Goal: Task Accomplishment & Management: Complete application form

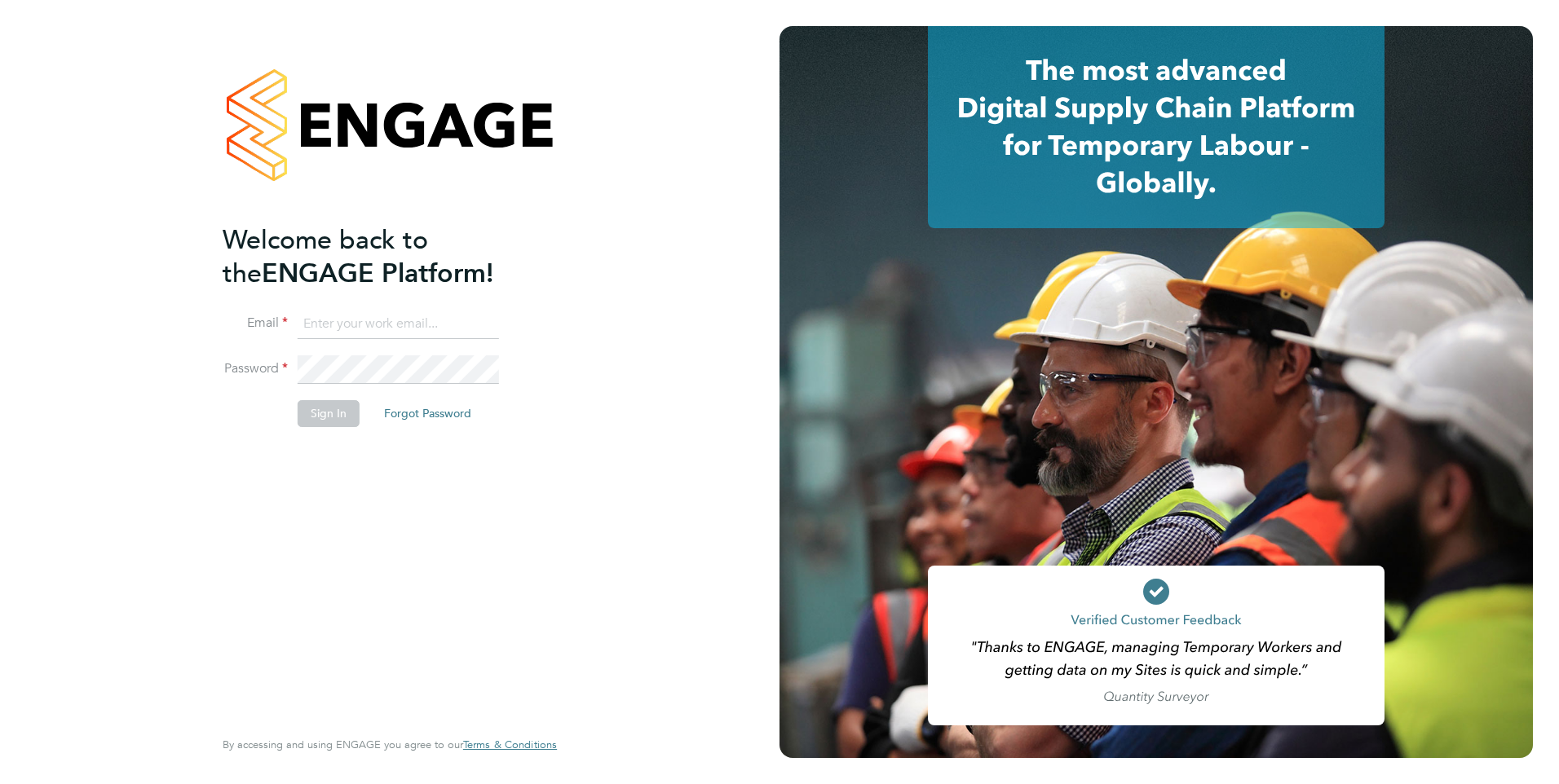
type input "[EMAIL_ADDRESS][DOMAIN_NAME]"
click at [347, 323] on input "Engage2@pretiumresourcing.co.uk" at bounding box center [398, 324] width 201 height 29
click at [321, 404] on button "Sign In" at bounding box center [328, 413] width 62 height 26
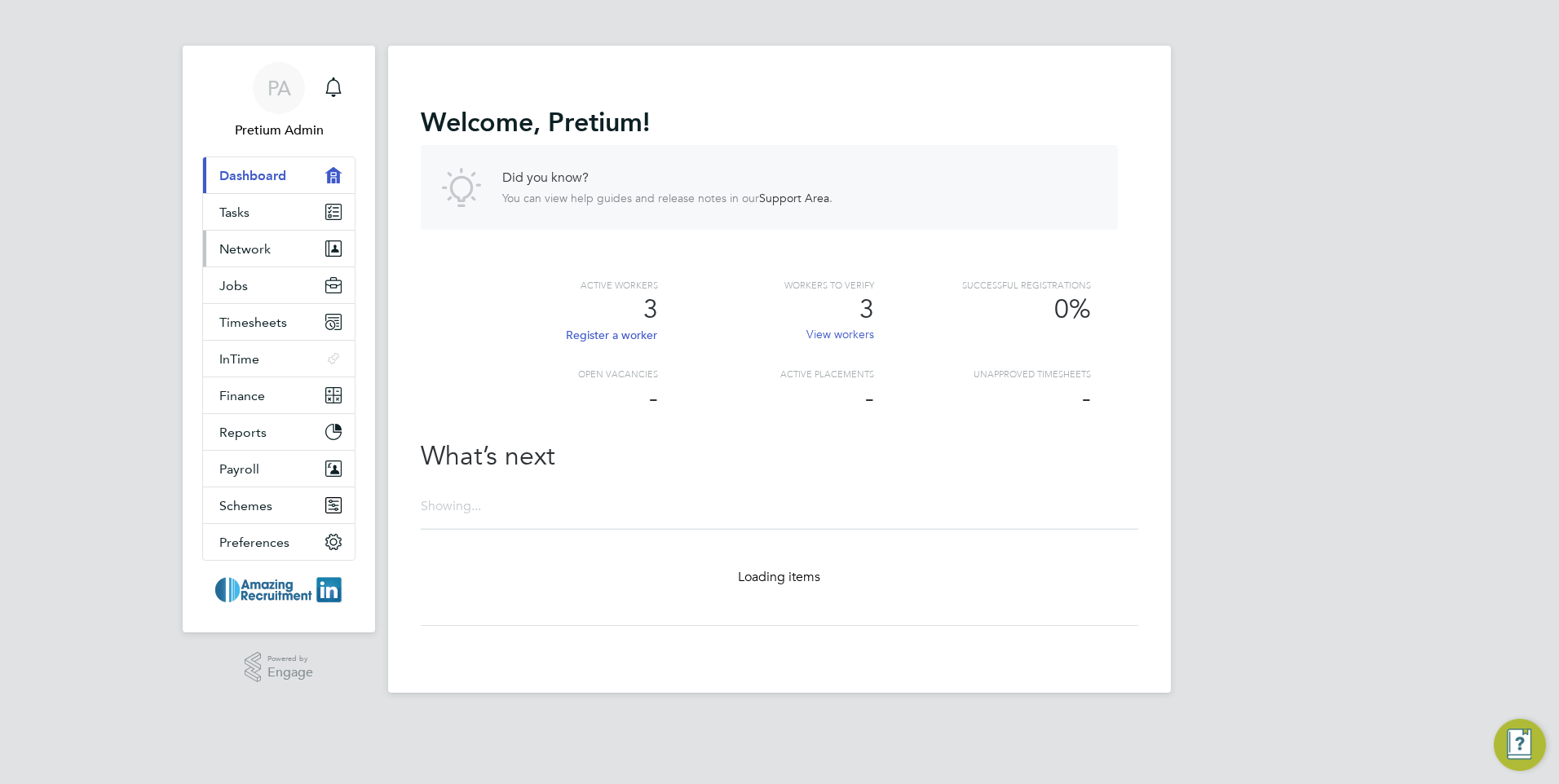
click at [264, 247] on span "Network" at bounding box center [244, 248] width 51 height 16
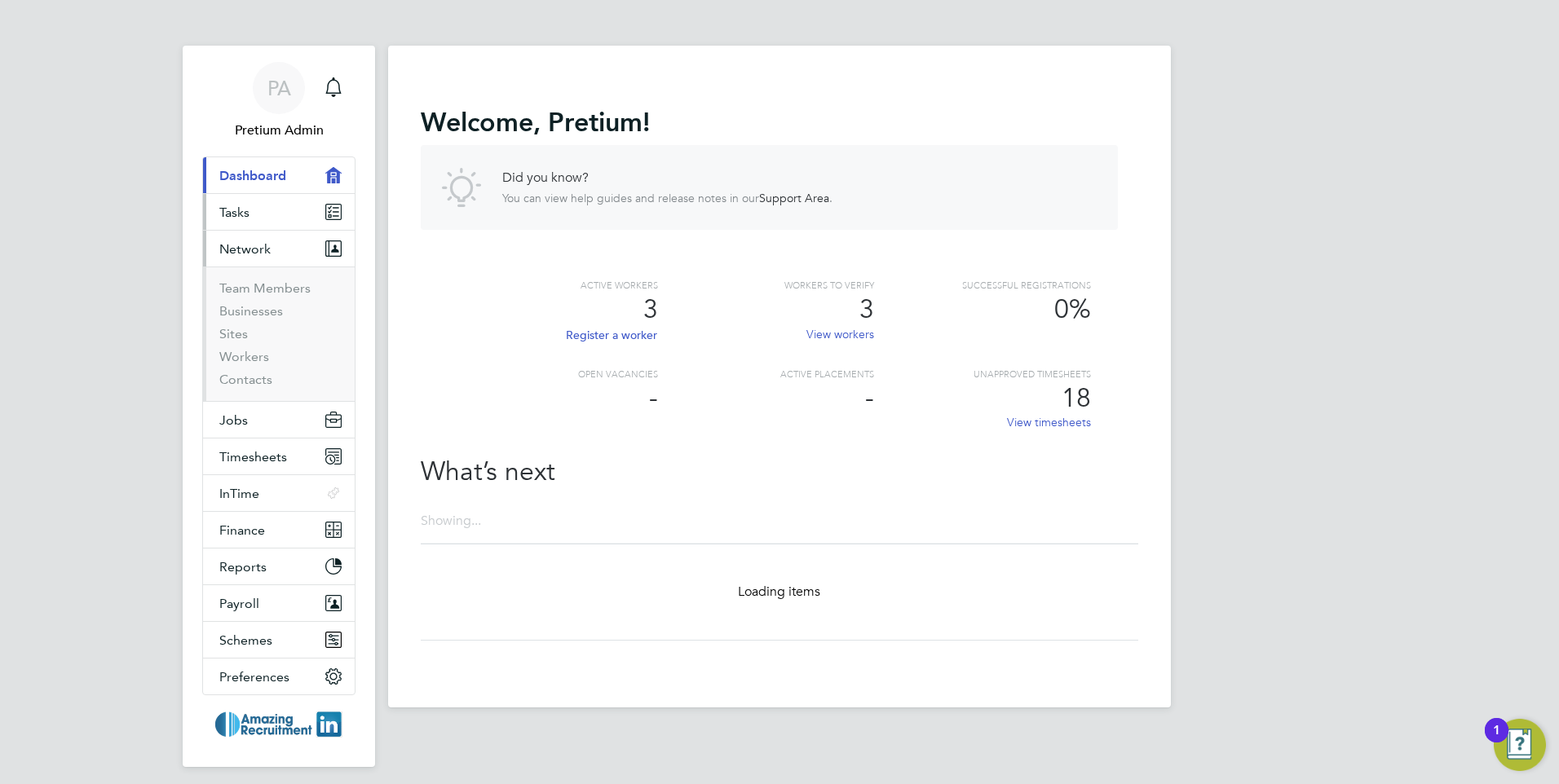
drag, startPoint x: 280, startPoint y: 214, endPoint x: 278, endPoint y: 234, distance: 20.1
click at [280, 216] on link "Tasks" at bounding box center [279, 212] width 152 height 36
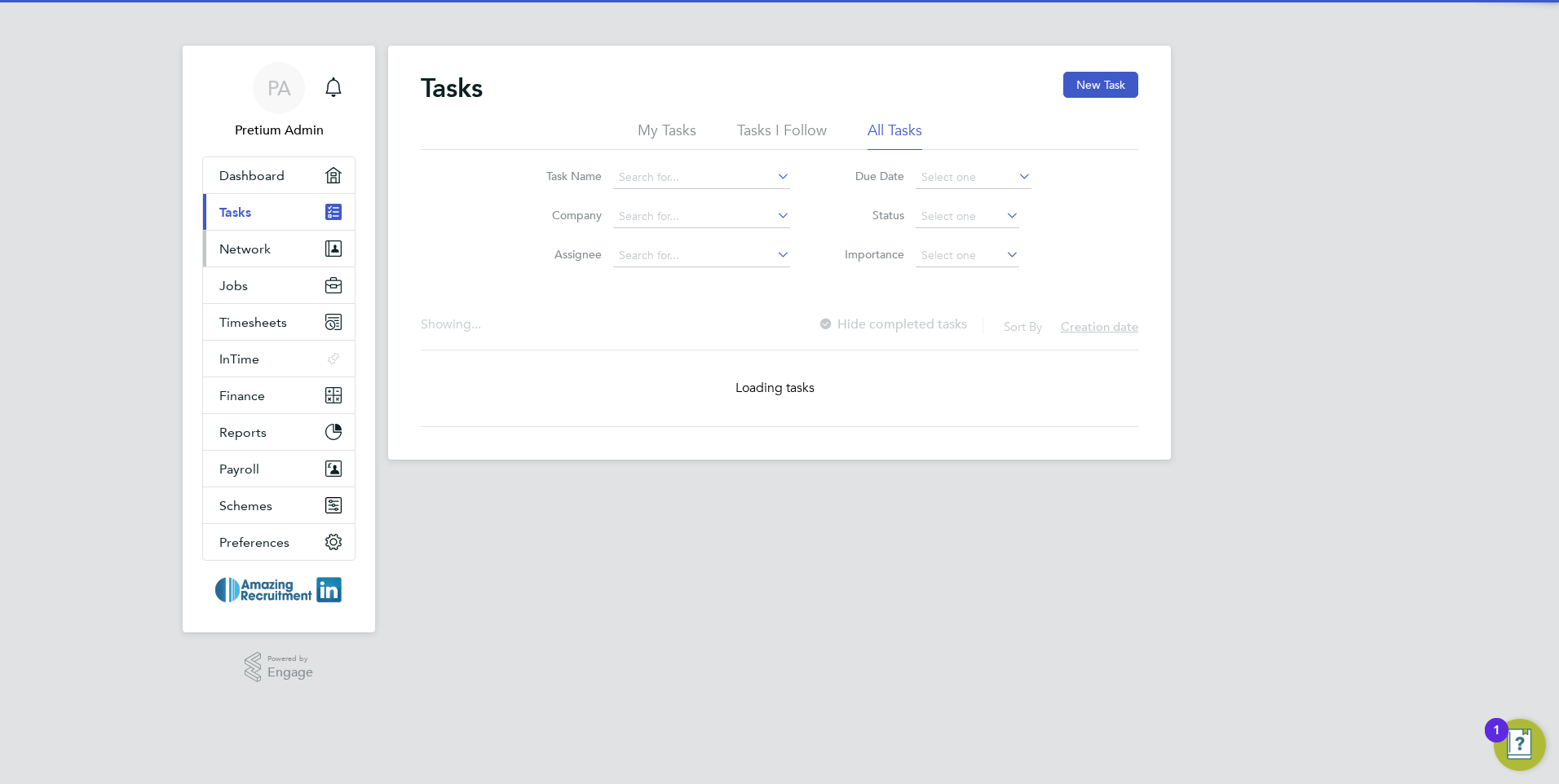
drag, startPoint x: 254, startPoint y: 247, endPoint x: 243, endPoint y: 286, distance: 40.5
click at [254, 247] on span "Network" at bounding box center [244, 248] width 51 height 16
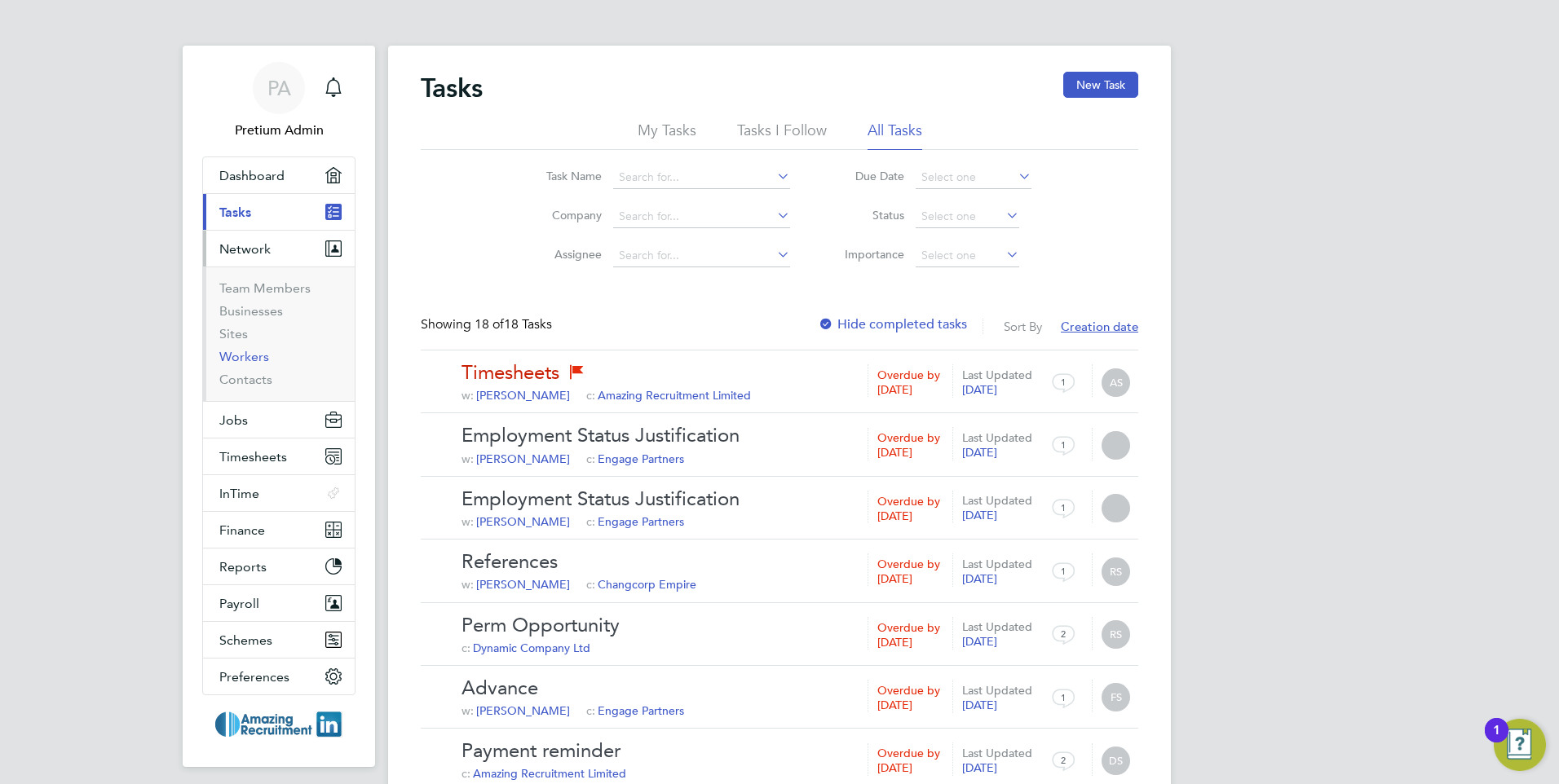
click at [238, 360] on link "Workers" at bounding box center [243, 356] width 50 height 16
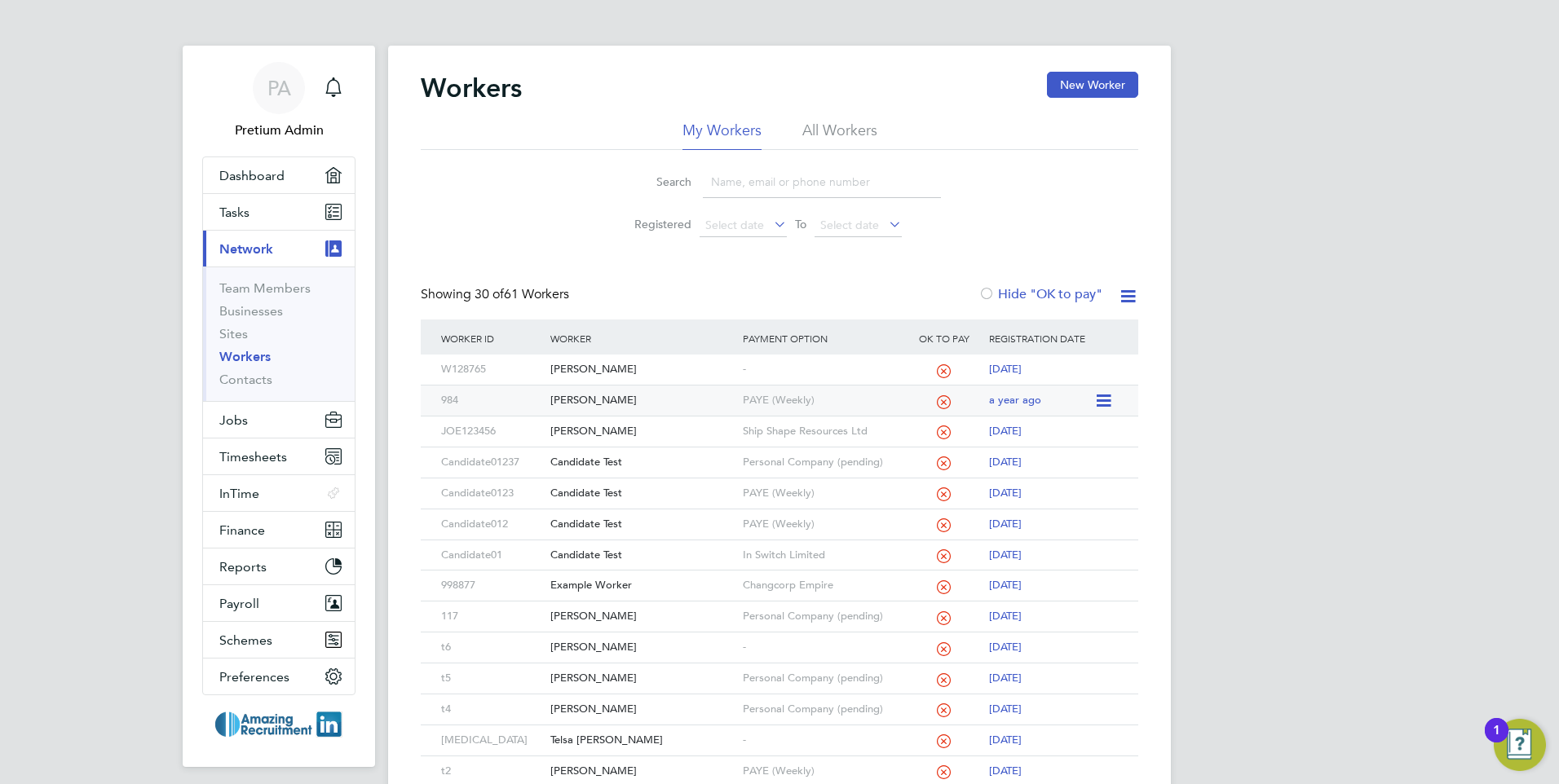
click at [679, 405] on div "[PERSON_NAME]" at bounding box center [642, 400] width 192 height 30
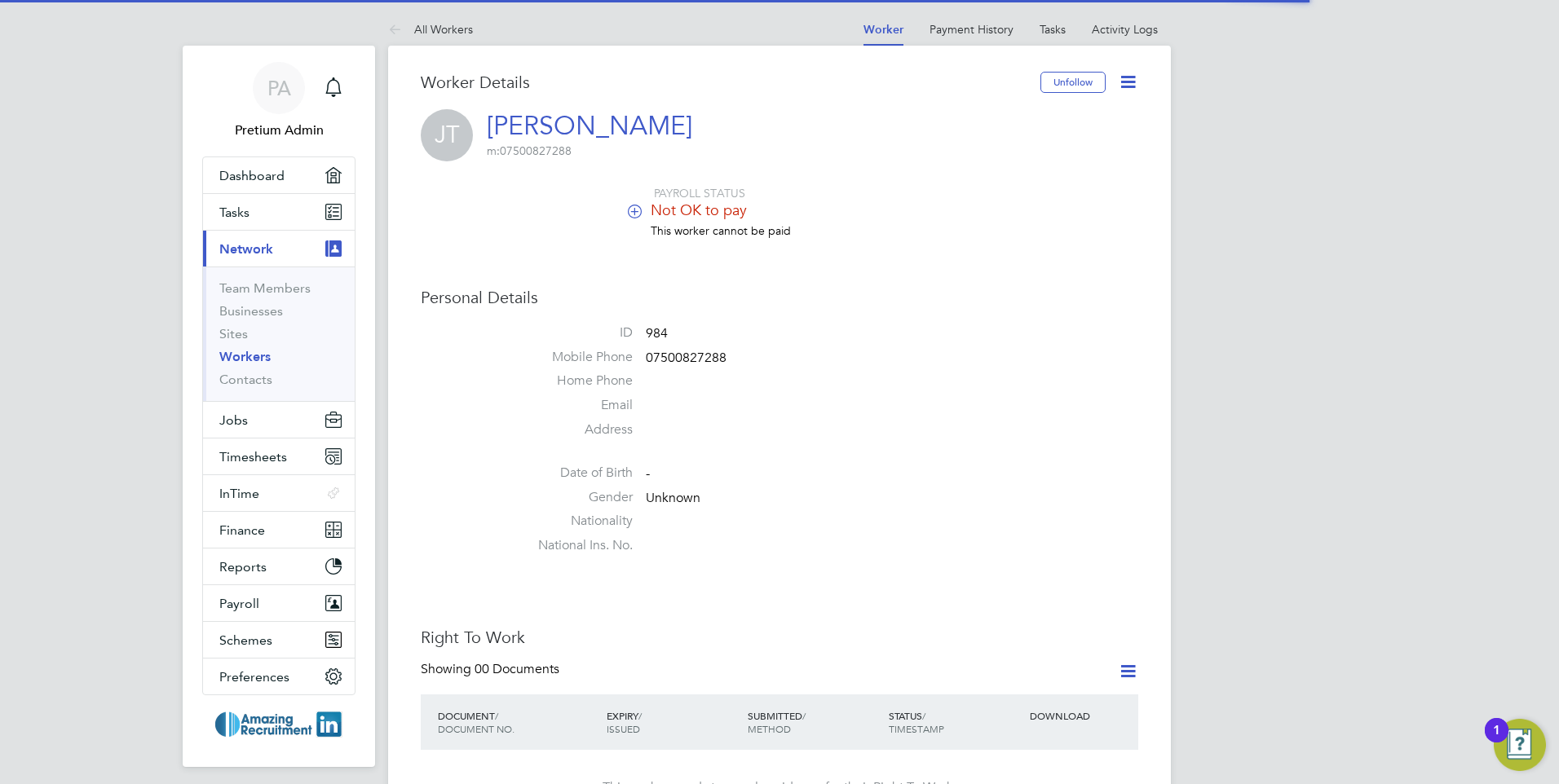
click at [1130, 84] on icon at bounding box center [1128, 82] width 20 height 20
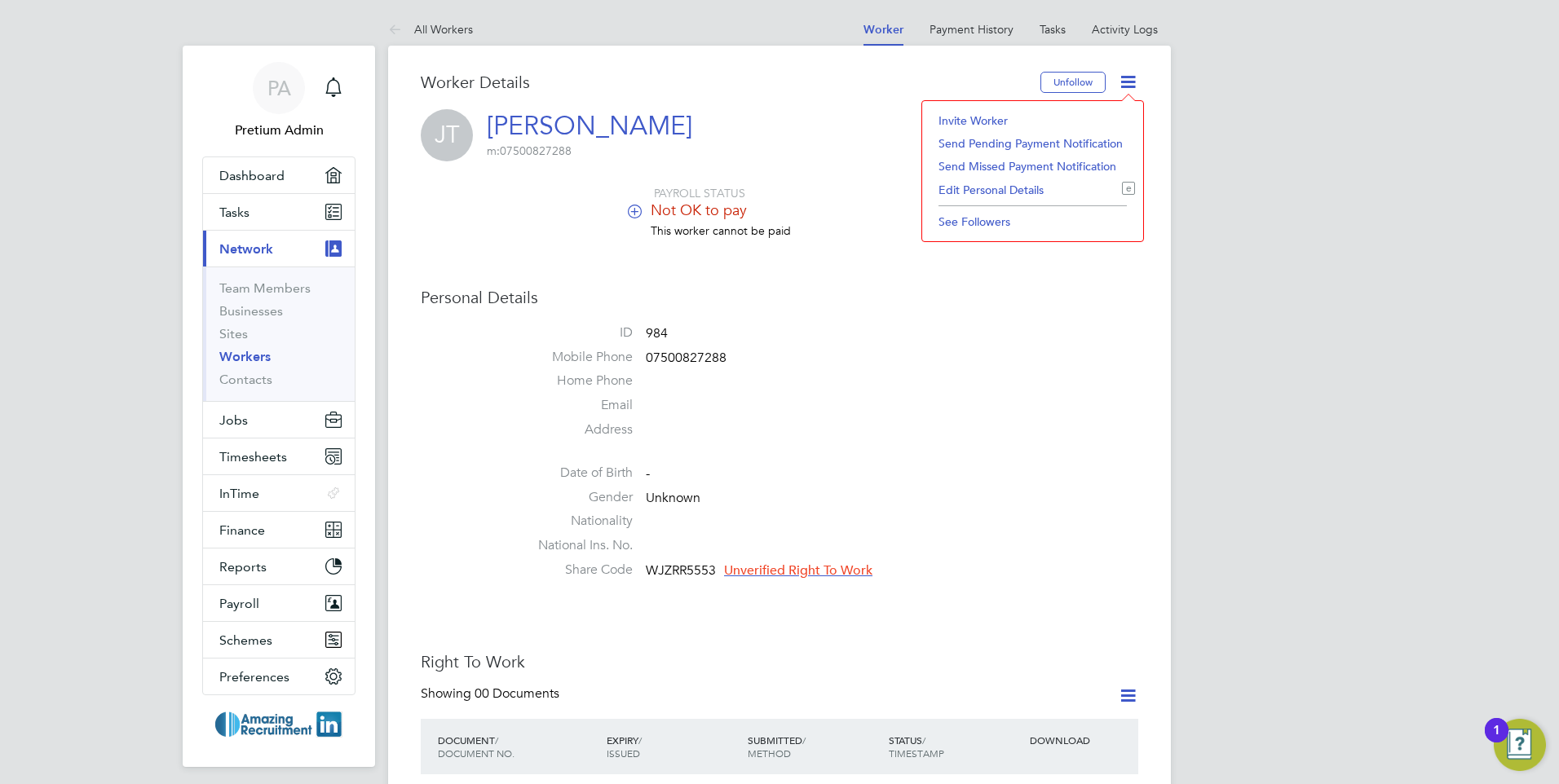
click at [872, 144] on div "JT Jess Test m: 07500827288" at bounding box center [780, 136] width 717 height 52
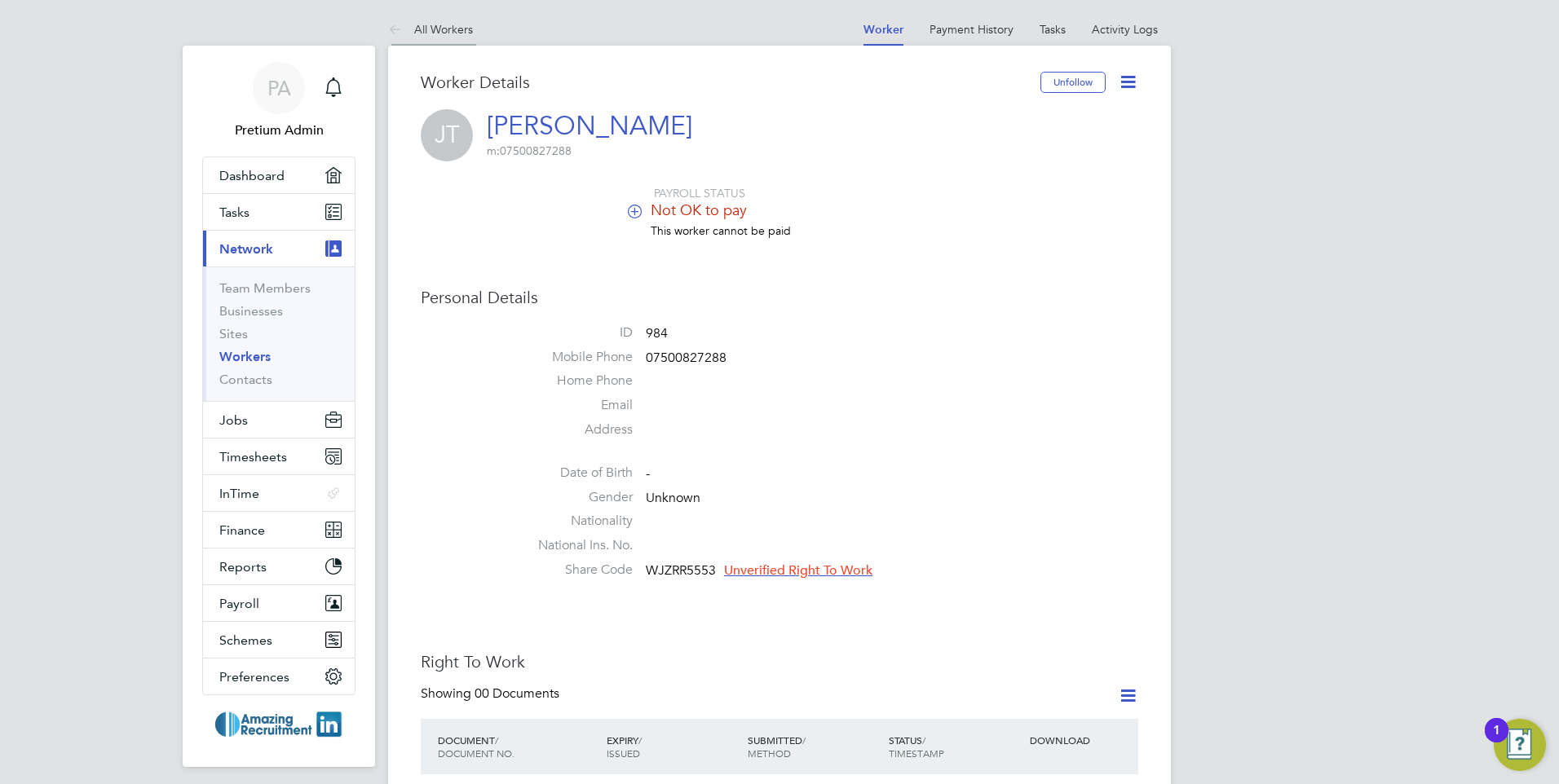
click at [425, 20] on li "All Workers" at bounding box center [431, 29] width 85 height 33
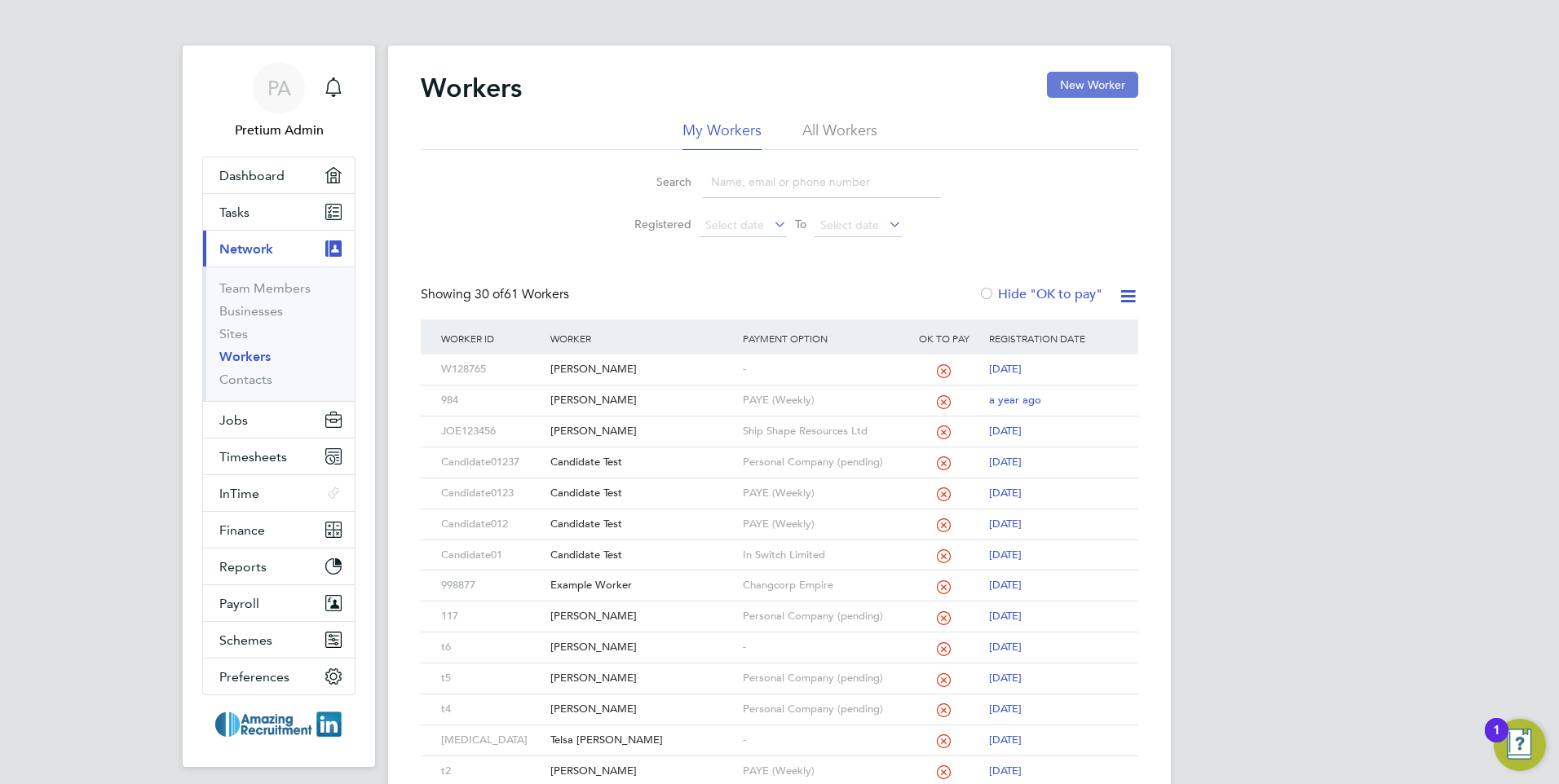
click at [1079, 91] on button "New Worker" at bounding box center [1092, 85] width 92 height 26
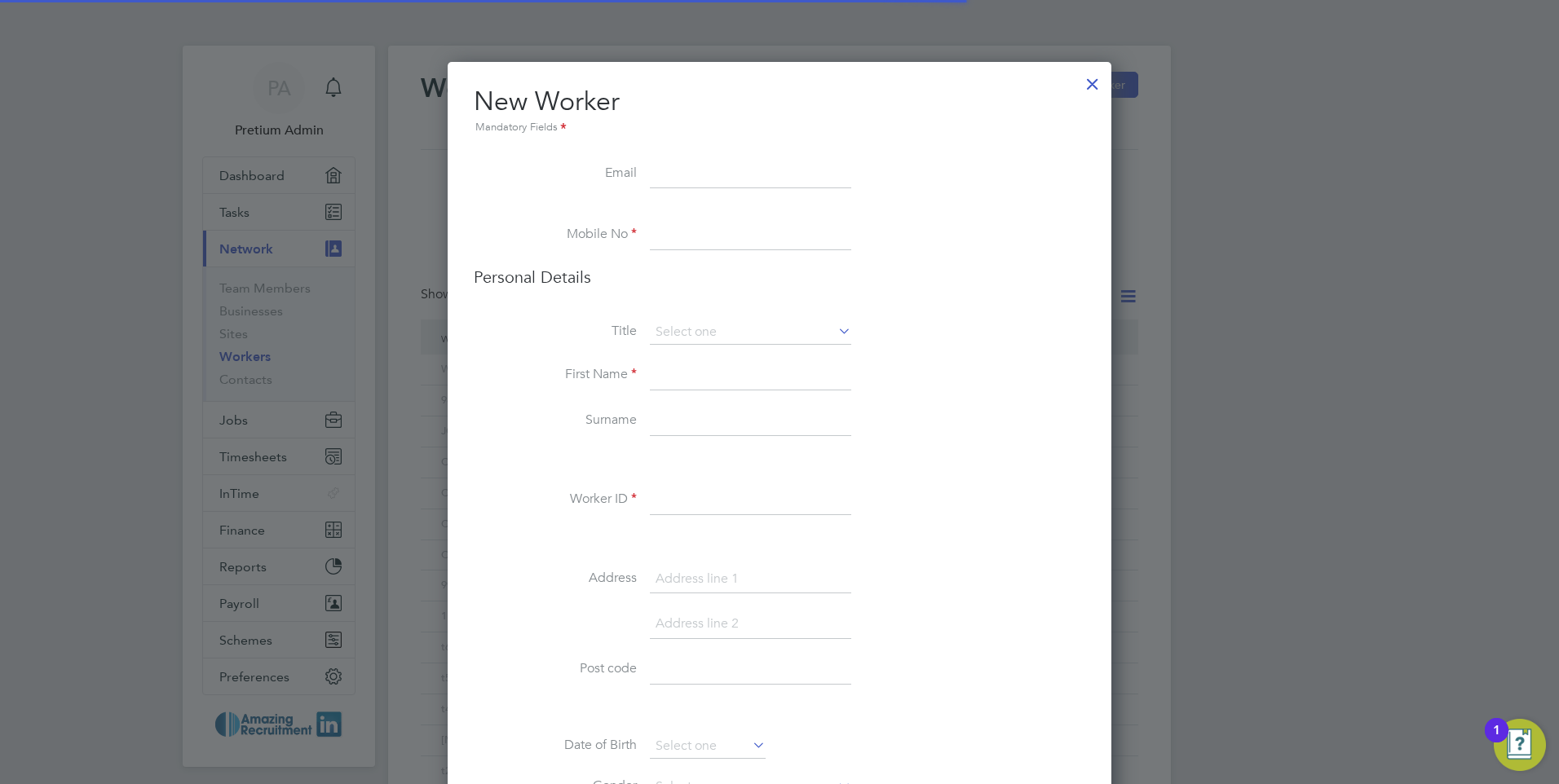
scroll to position [1695, 664]
click at [682, 241] on input at bounding box center [750, 235] width 201 height 29
type input "02089111070"
type input "bradleyb@4recruitmentservices.com"
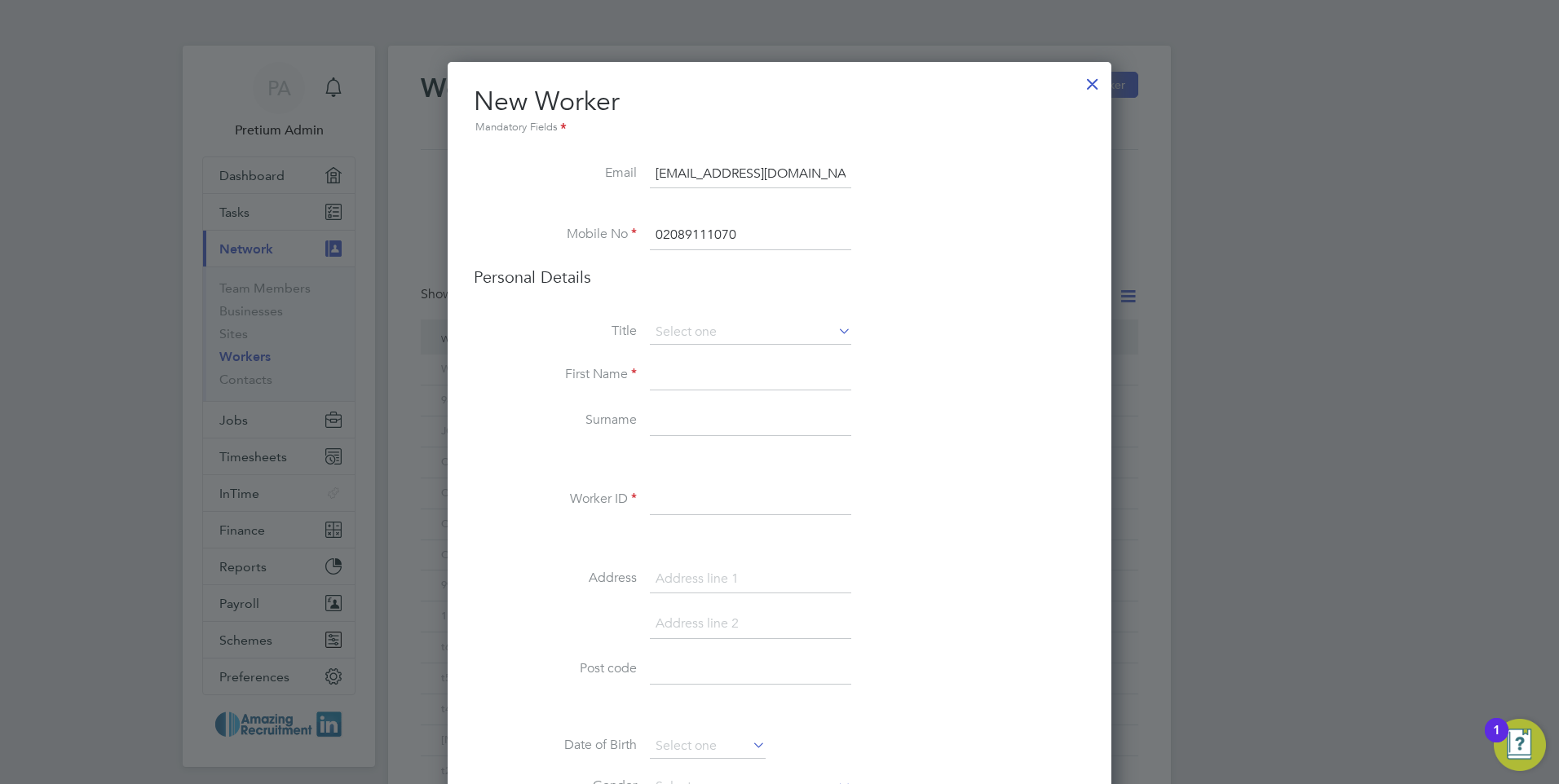
click at [676, 389] on li "First Name" at bounding box center [780, 384] width 611 height 46
drag, startPoint x: 680, startPoint y: 385, endPoint x: 681, endPoint y: 395, distance: 10.0
click at [680, 385] on input at bounding box center [750, 376] width 201 height 29
type input "Katie"
type input "Oshea"
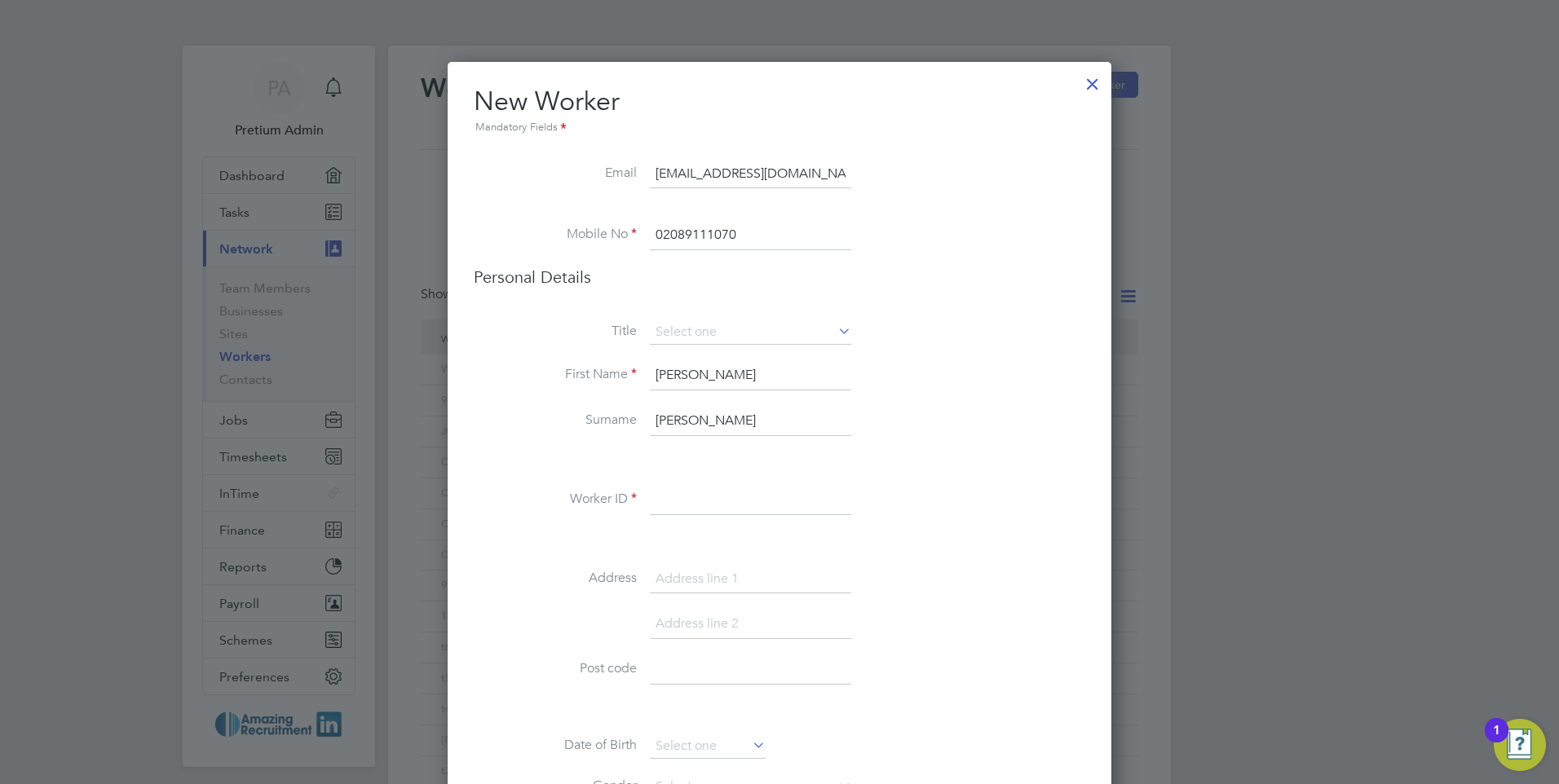
drag, startPoint x: 699, startPoint y: 502, endPoint x: 712, endPoint y: 521, distance: 23.0
click at [699, 501] on input at bounding box center [750, 501] width 201 height 29
type input "vhhggh"
click at [896, 482] on div "Title First Name Katie Surname Oshea Worker ID vhhggh Address Post code Date of…" at bounding box center [780, 616] width 611 height 592
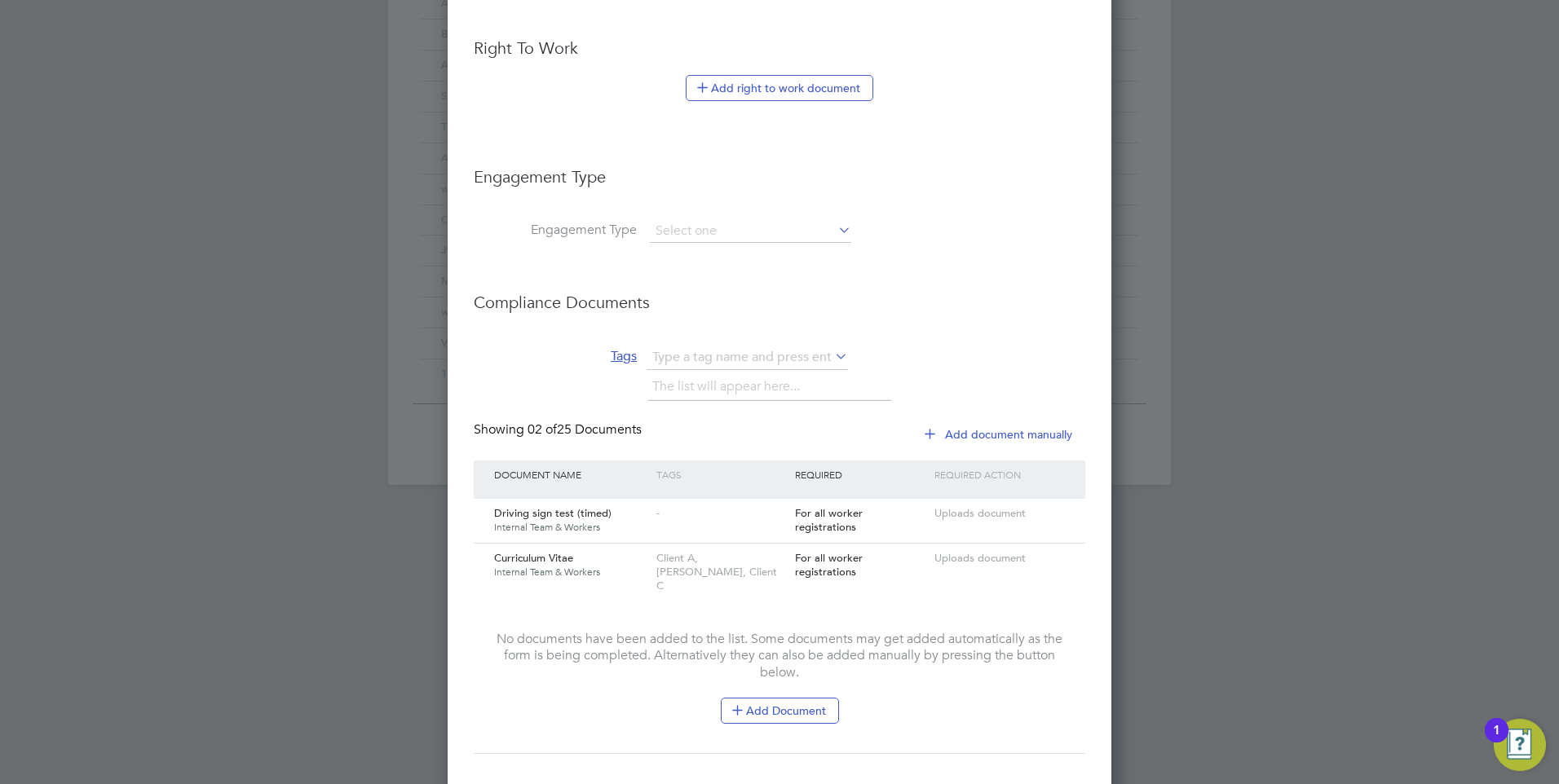
scroll to position [971, 0]
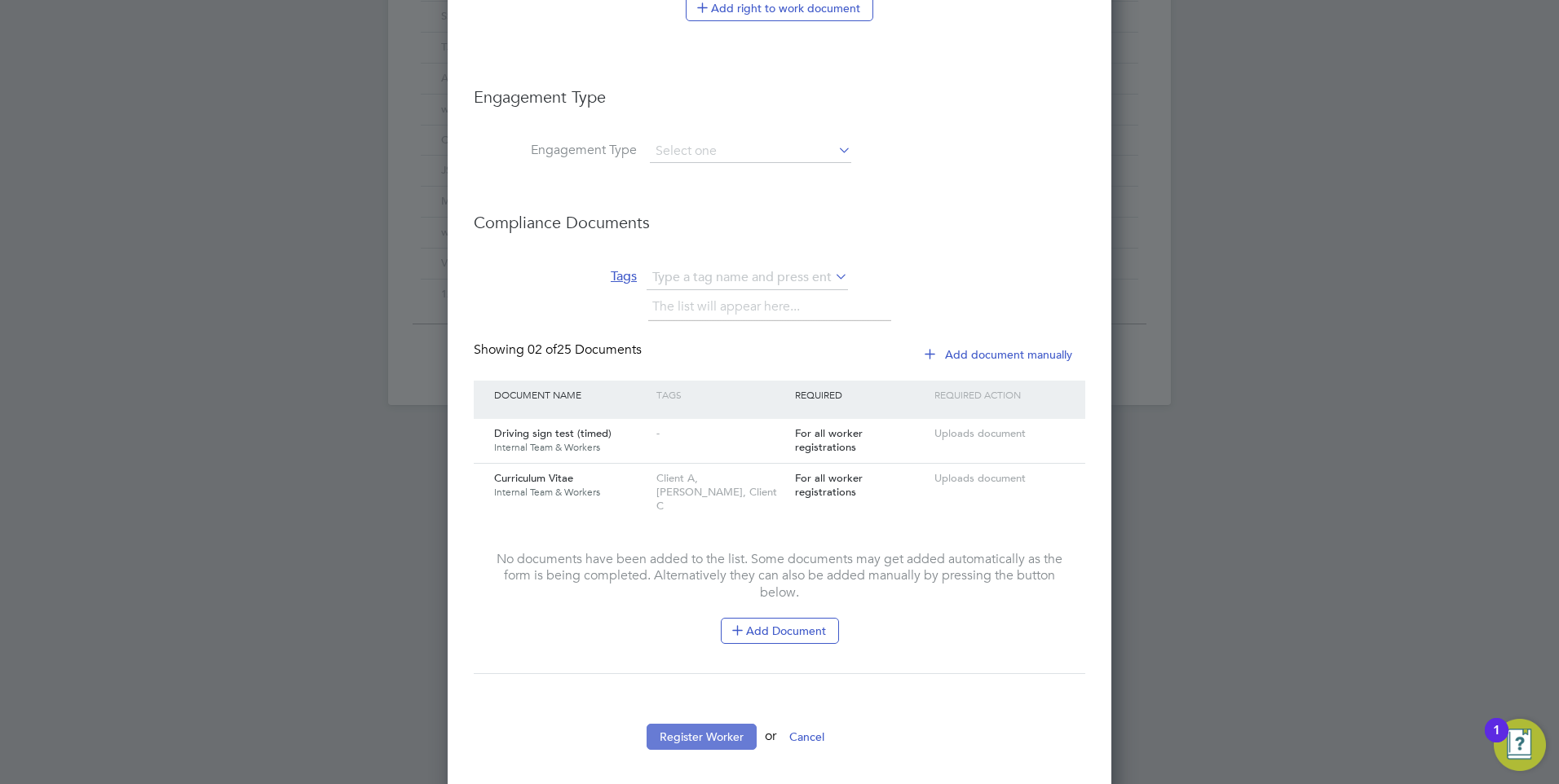
click at [704, 731] on button "Register Worker" at bounding box center [701, 737] width 110 height 26
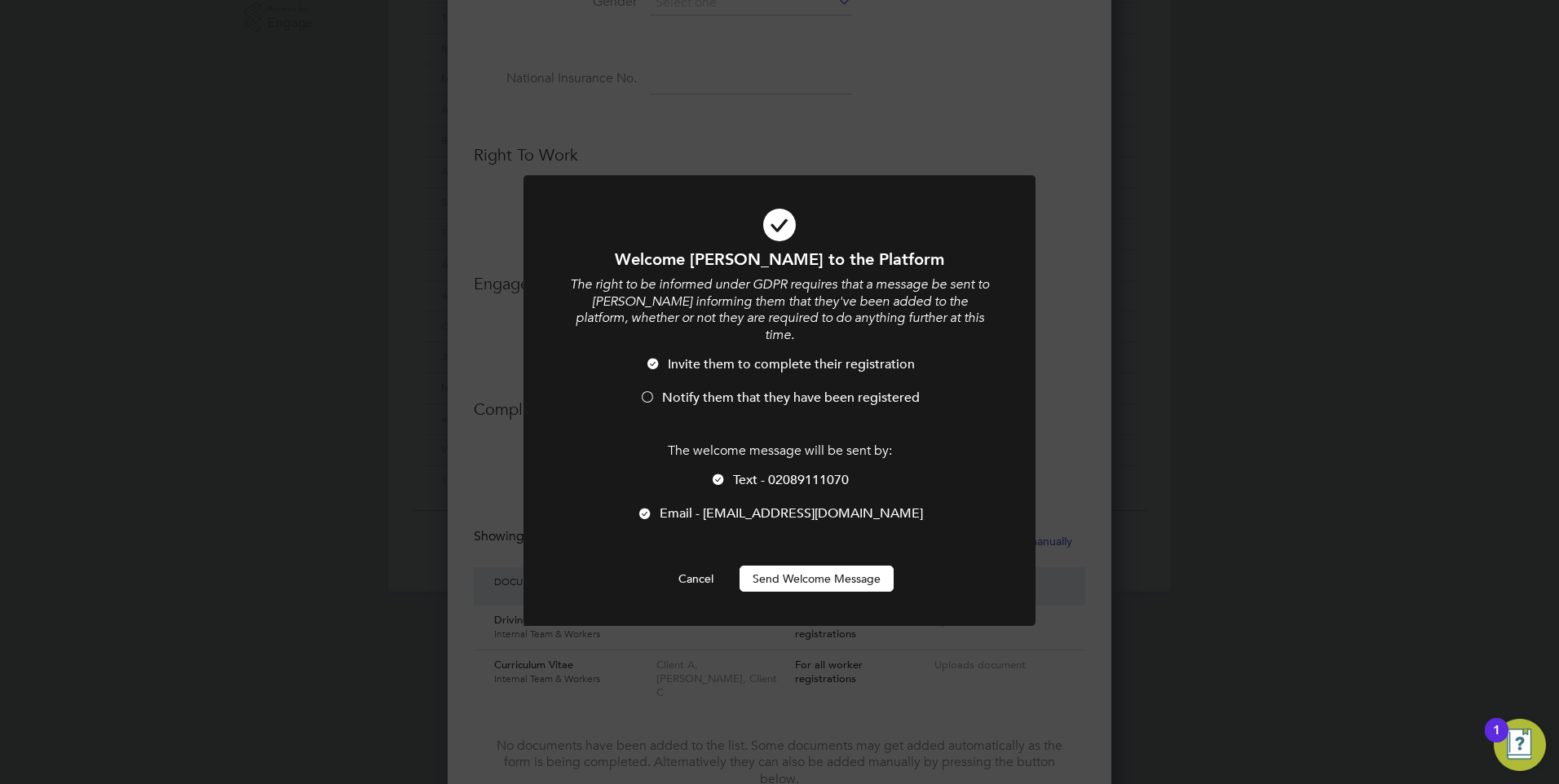
click at [718, 473] on div at bounding box center [718, 481] width 16 height 16
click at [641, 507] on div at bounding box center [645, 515] width 16 height 16
click at [647, 507] on div at bounding box center [645, 515] width 16 height 16
click at [644, 507] on div at bounding box center [645, 515] width 16 height 16
click at [645, 507] on div at bounding box center [645, 515] width 16 height 16
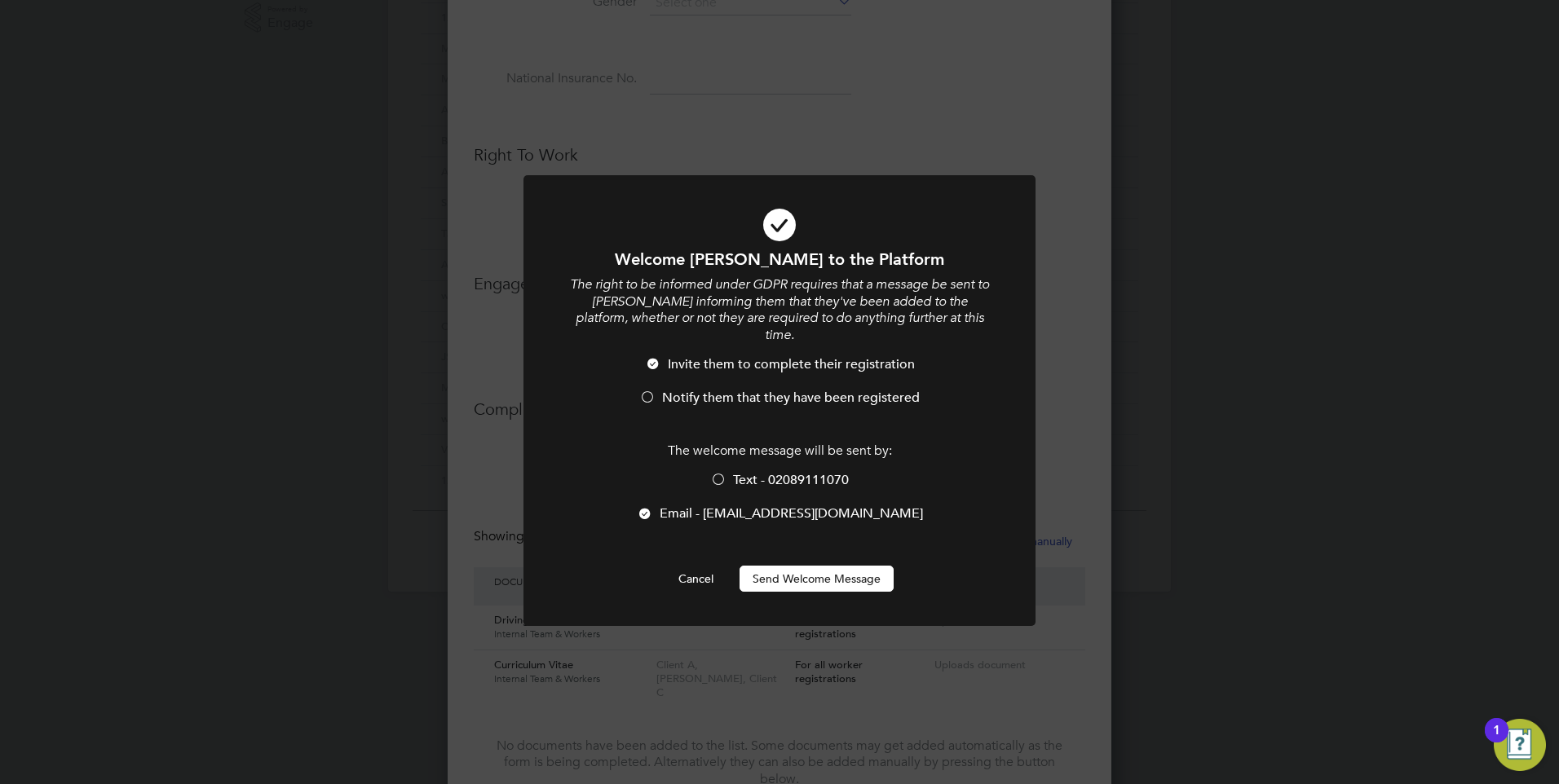
click at [715, 473] on div at bounding box center [718, 481] width 16 height 16
drag, startPoint x: 652, startPoint y: 350, endPoint x: 652, endPoint y: 366, distance: 16.0
click at [652, 357] on div at bounding box center [653, 365] width 16 height 16
click at [713, 473] on div at bounding box center [718, 481] width 16 height 16
click at [653, 507] on div at bounding box center [645, 515] width 16 height 16
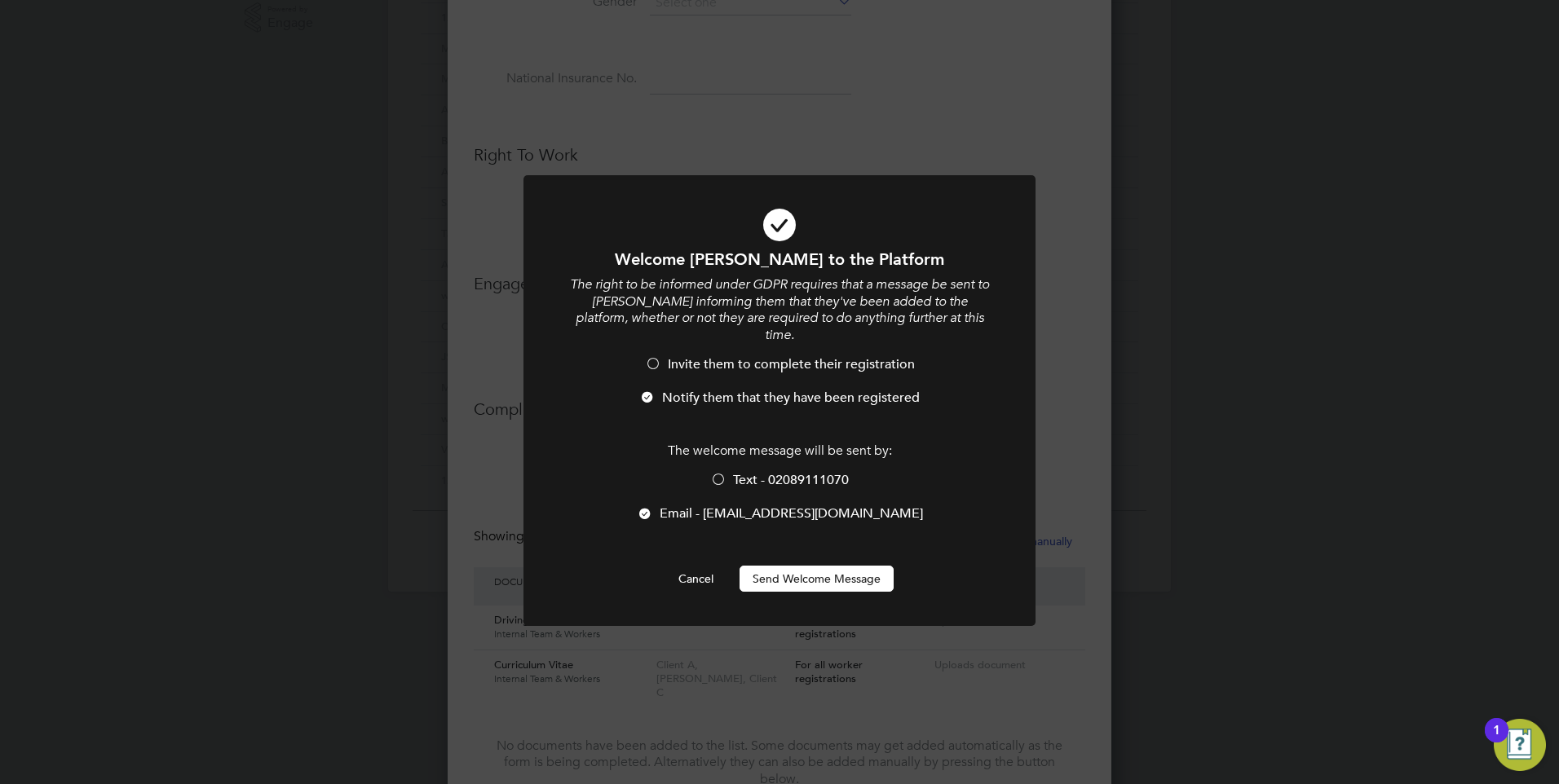
click at [644, 507] on div at bounding box center [645, 515] width 16 height 16
click at [662, 356] on li "Invite them to complete their registration" at bounding box center [780, 372] width 424 height 33
click at [648, 390] on div at bounding box center [647, 399] width 16 height 16
click at [652, 507] on div at bounding box center [645, 515] width 16 height 16
click at [714, 473] on div at bounding box center [718, 481] width 16 height 16
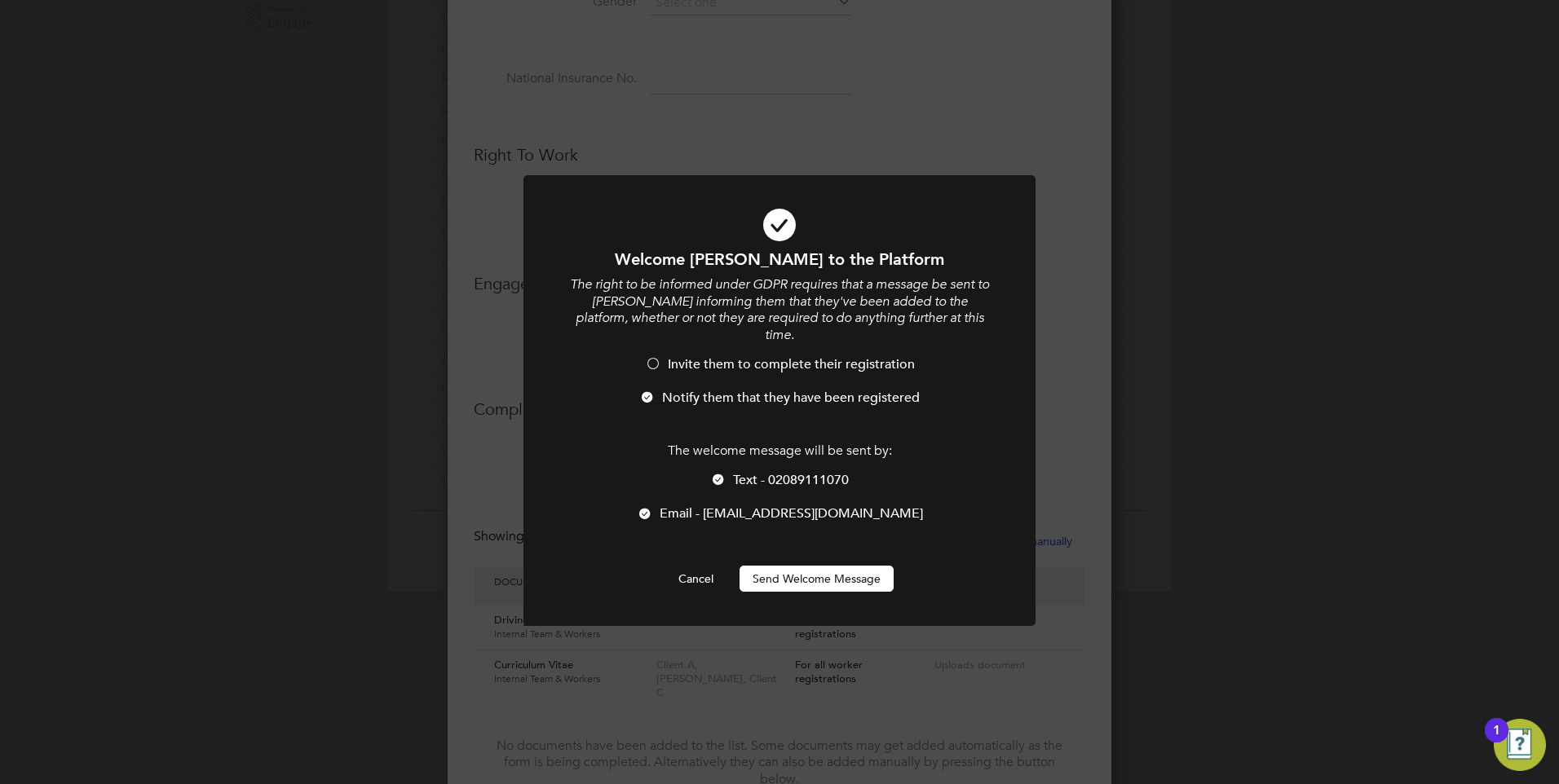
click at [715, 473] on div at bounding box center [718, 481] width 16 height 16
click at [654, 443] on p "The welcome message will be sent by:" at bounding box center [780, 451] width 424 height 17
click at [716, 473] on div at bounding box center [718, 481] width 16 height 16
click at [722, 473] on div at bounding box center [718, 481] width 16 height 16
click at [650, 507] on div at bounding box center [645, 515] width 16 height 16
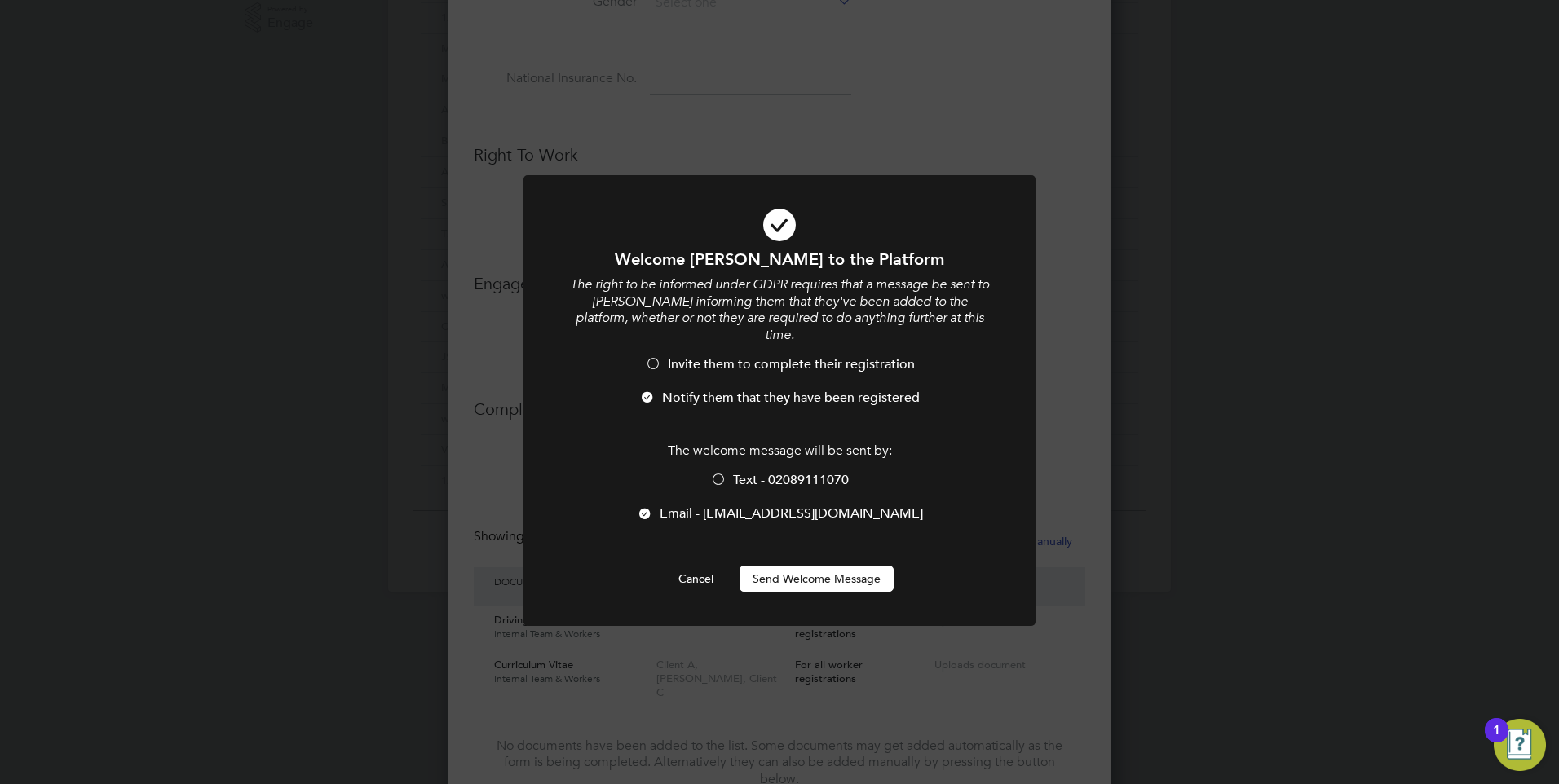
click at [721, 473] on div at bounding box center [718, 481] width 16 height 16
click at [649, 507] on div at bounding box center [645, 515] width 16 height 16
click at [716, 473] on div at bounding box center [718, 481] width 16 height 16
click at [647, 507] on div at bounding box center [645, 515] width 16 height 16
click at [712, 473] on div at bounding box center [718, 481] width 16 height 16
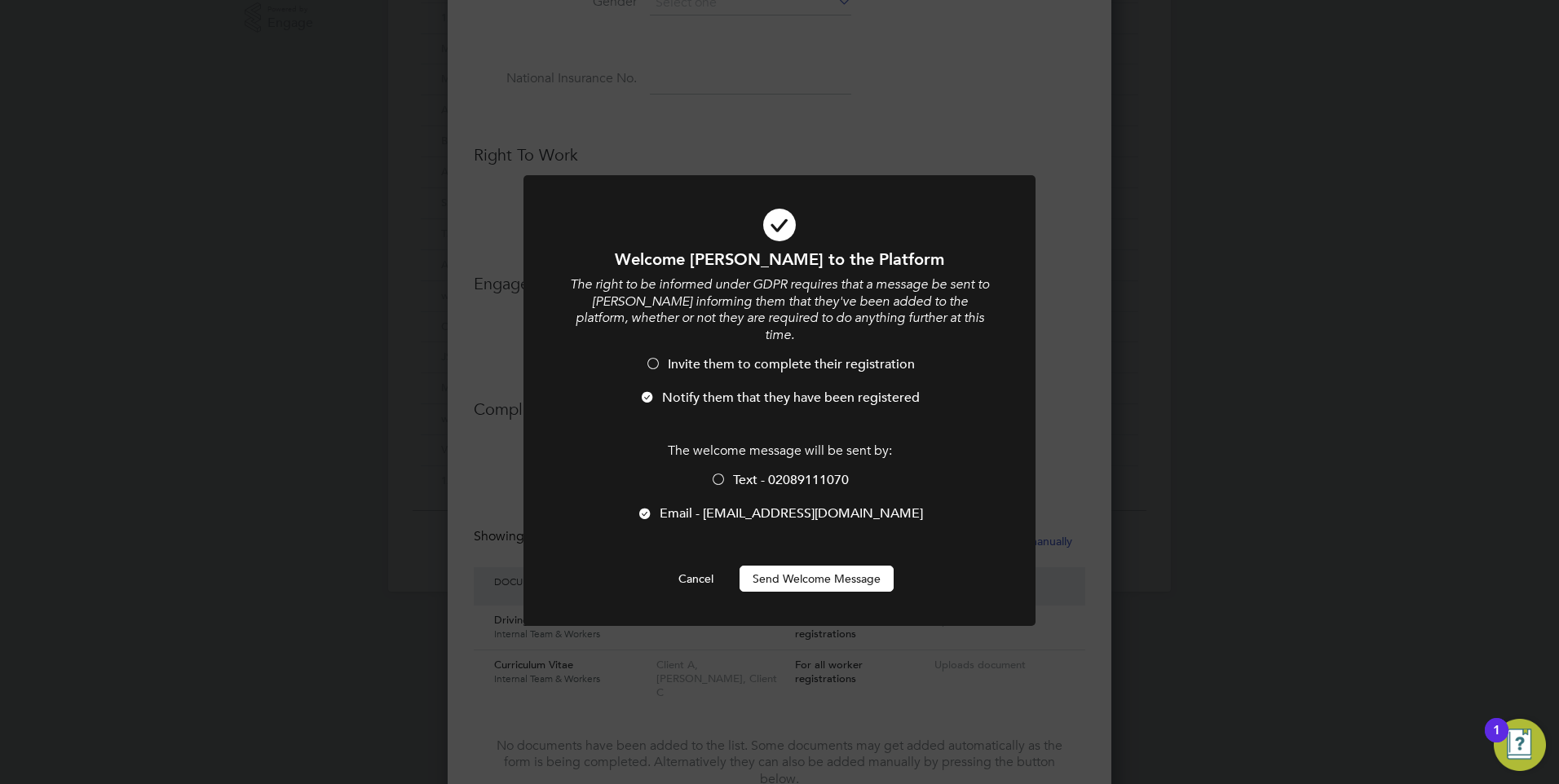
drag, startPoint x: 718, startPoint y: 466, endPoint x: 759, endPoint y: 371, distance: 103.5
click at [721, 473] on div at bounding box center [718, 481] width 16 height 16
click at [760, 372] on ul "Invite them to complete their registration Notify them that they have been regi…" at bounding box center [780, 390] width 424 height 67
click at [717, 473] on div at bounding box center [718, 481] width 16 height 16
click at [646, 507] on div at bounding box center [645, 515] width 16 height 16
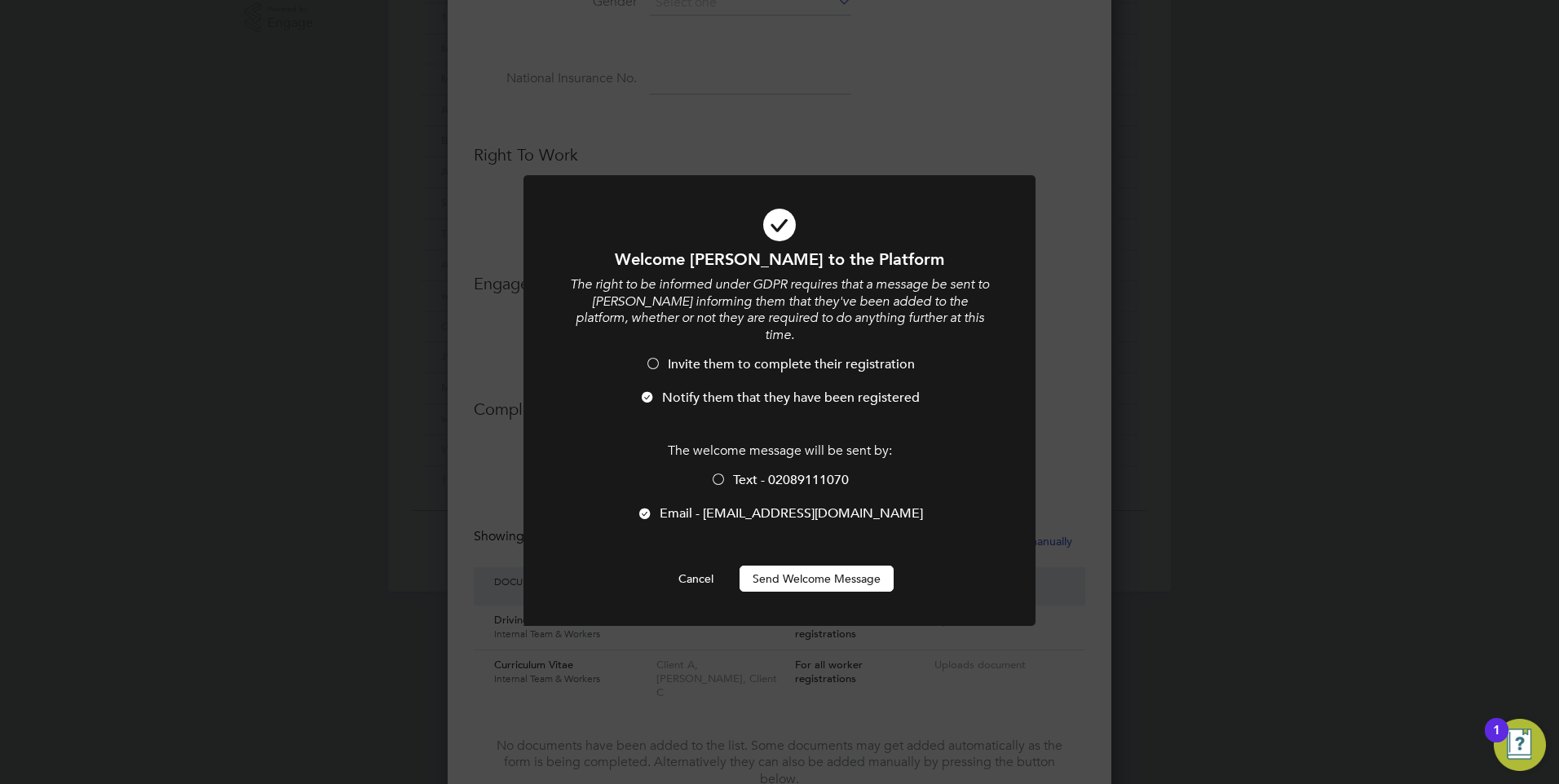
click at [695, 453] on div "The welcome message will be sent by: Text - 02089111070 Email - bradleyb@4recru…" at bounding box center [780, 491] width 424 height 96
click at [720, 473] on div at bounding box center [718, 481] width 16 height 16
click at [646, 507] on div at bounding box center [645, 515] width 16 height 16
click at [717, 473] on div at bounding box center [718, 481] width 16 height 16
drag, startPoint x: 695, startPoint y: 564, endPoint x: 1036, endPoint y: 268, distance: 451.5
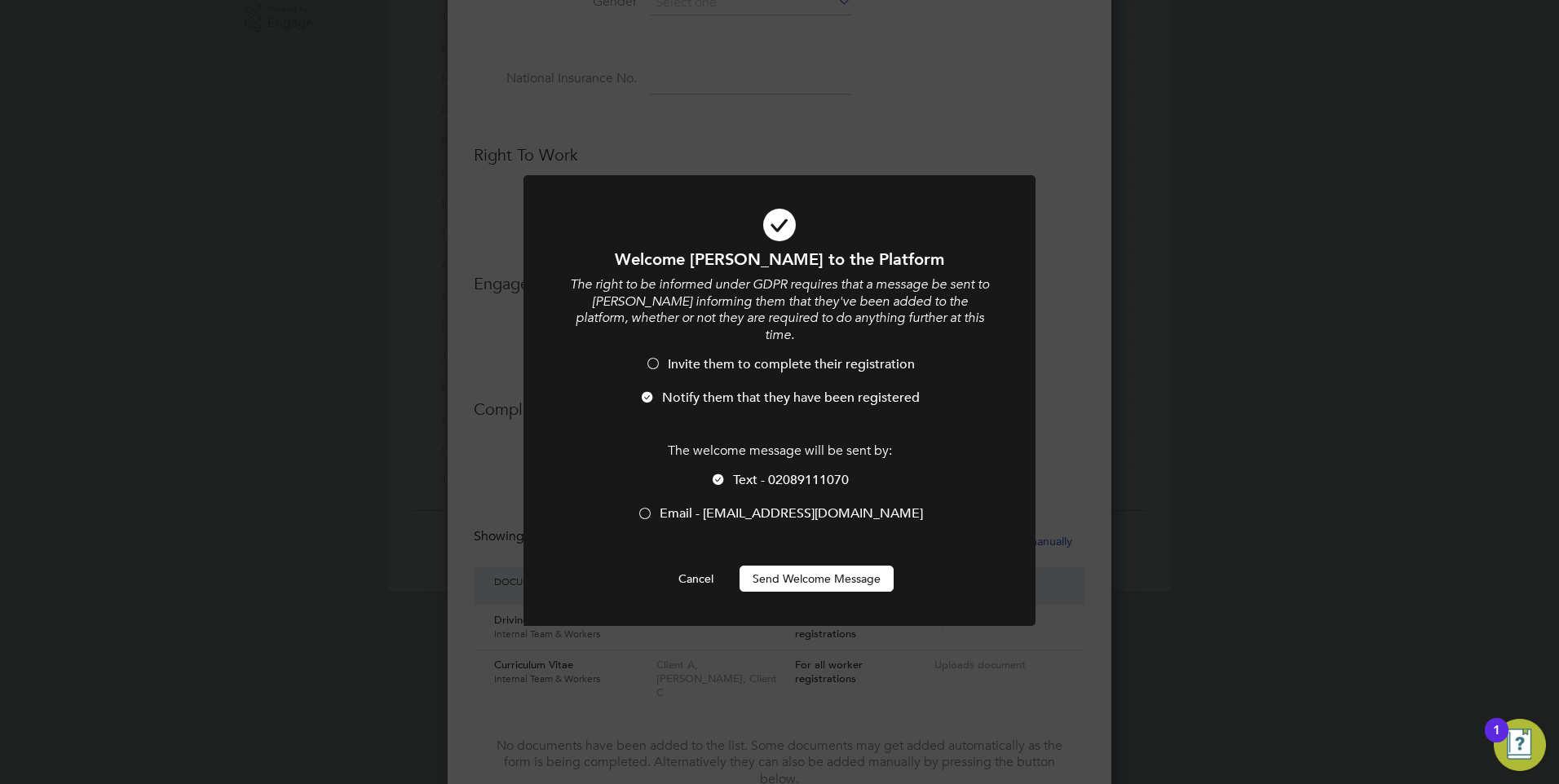
click at [693, 566] on button "Cancel" at bounding box center [695, 579] width 61 height 26
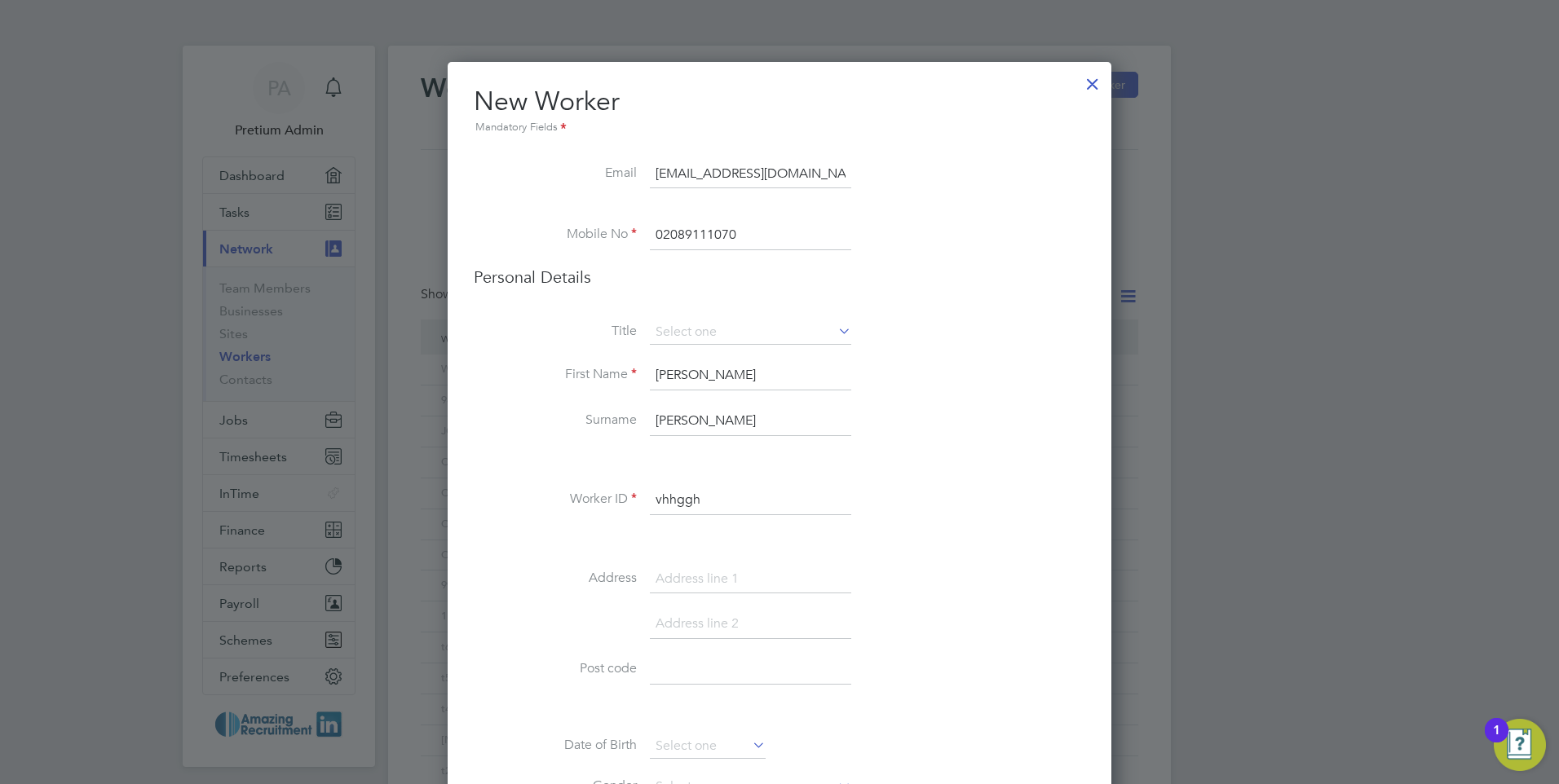
click at [1087, 83] on div at bounding box center [1092, 80] width 29 height 29
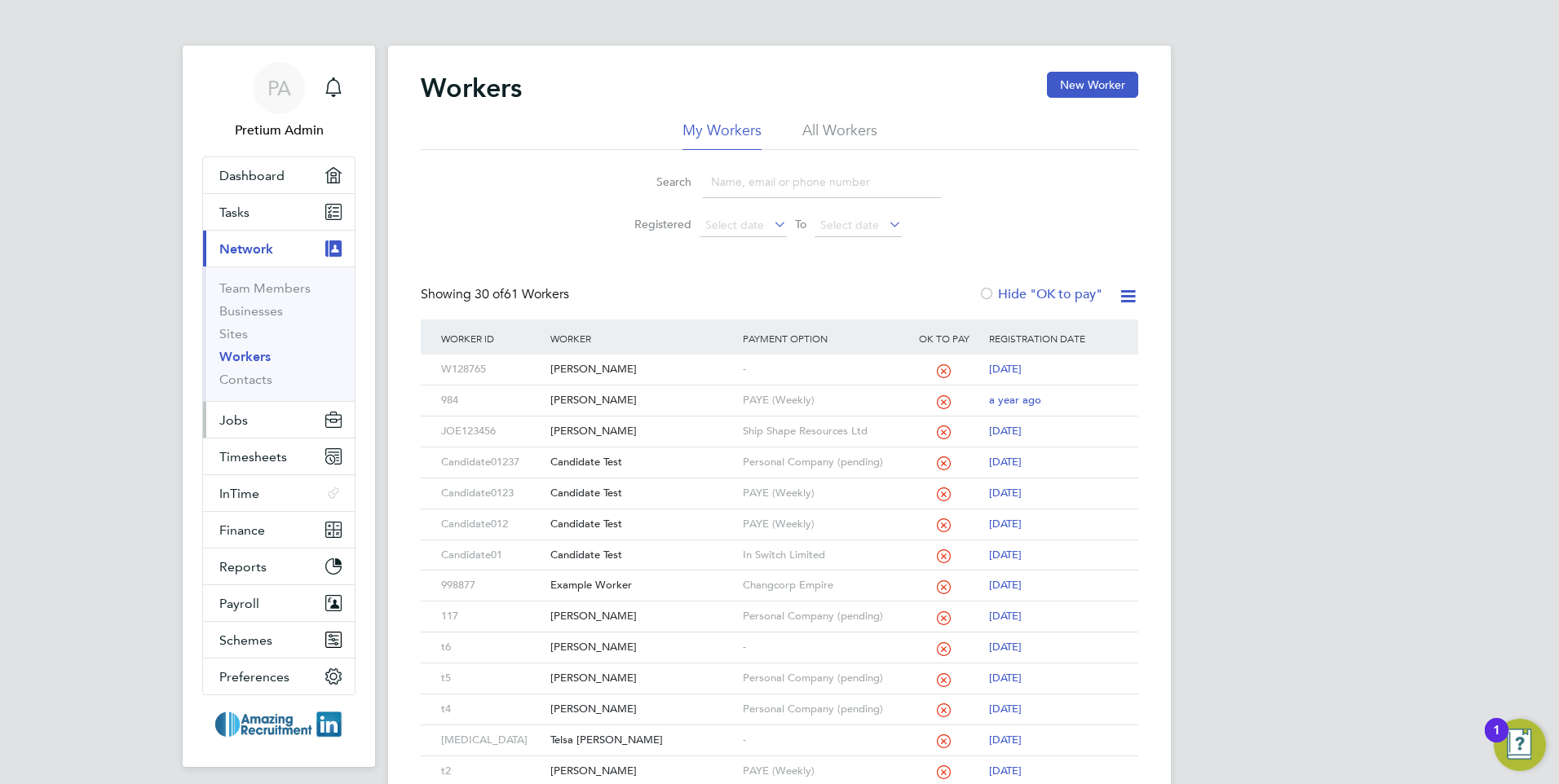
click at [285, 422] on button "Jobs" at bounding box center [279, 420] width 152 height 36
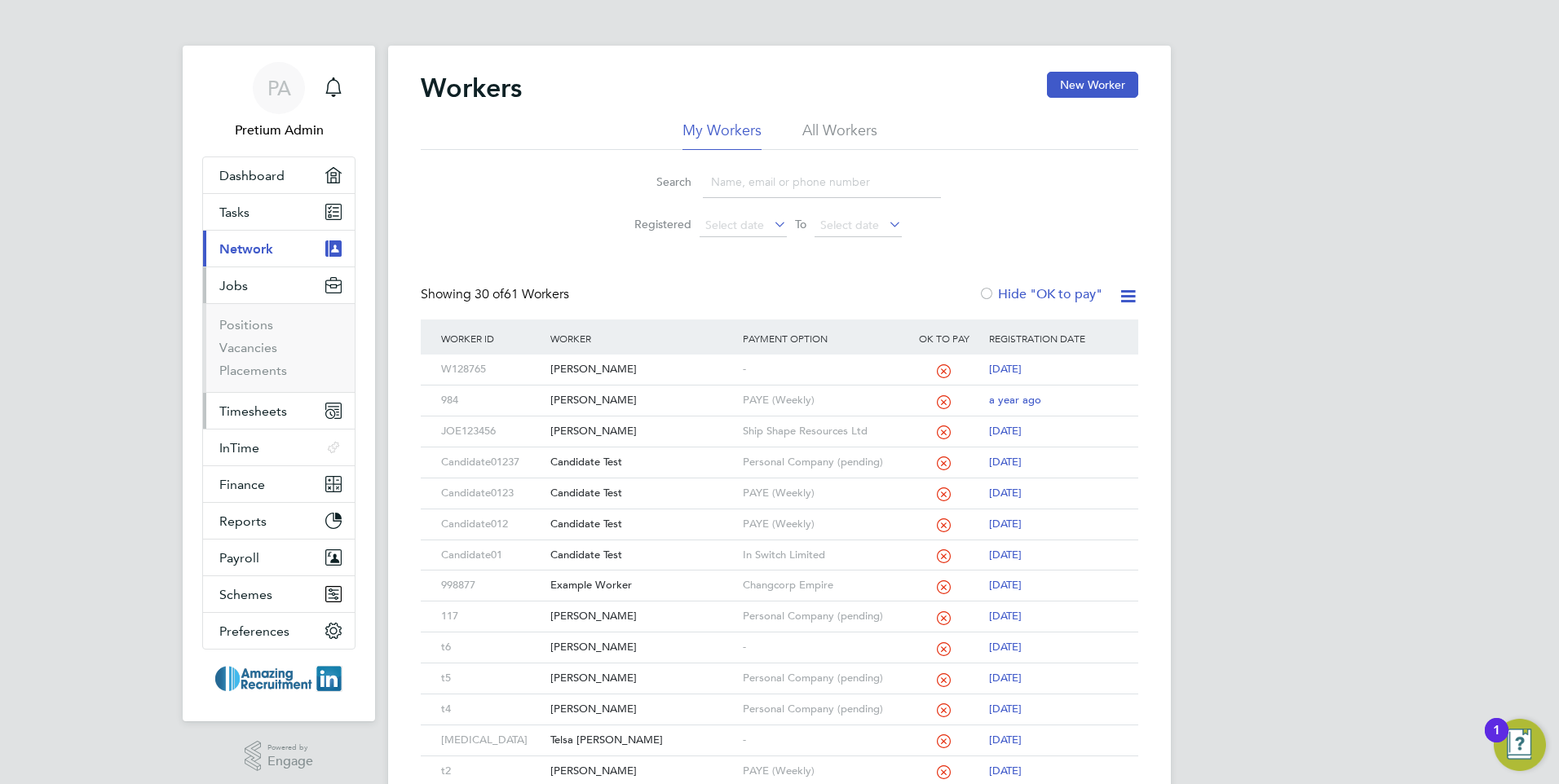
click at [284, 412] on span "Timesheets" at bounding box center [252, 411] width 68 height 16
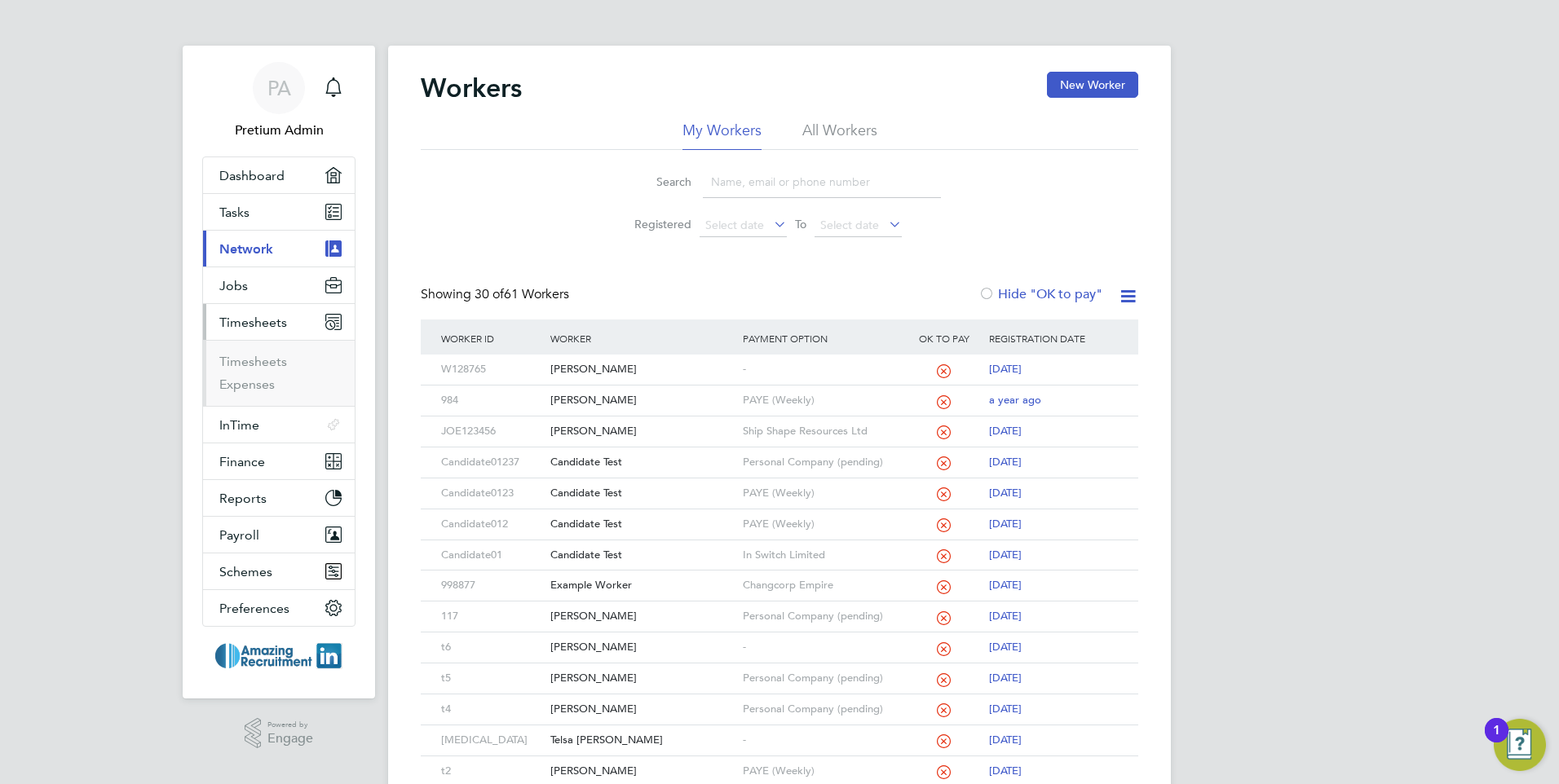
click at [277, 328] on span "Timesheets" at bounding box center [252, 322] width 68 height 16
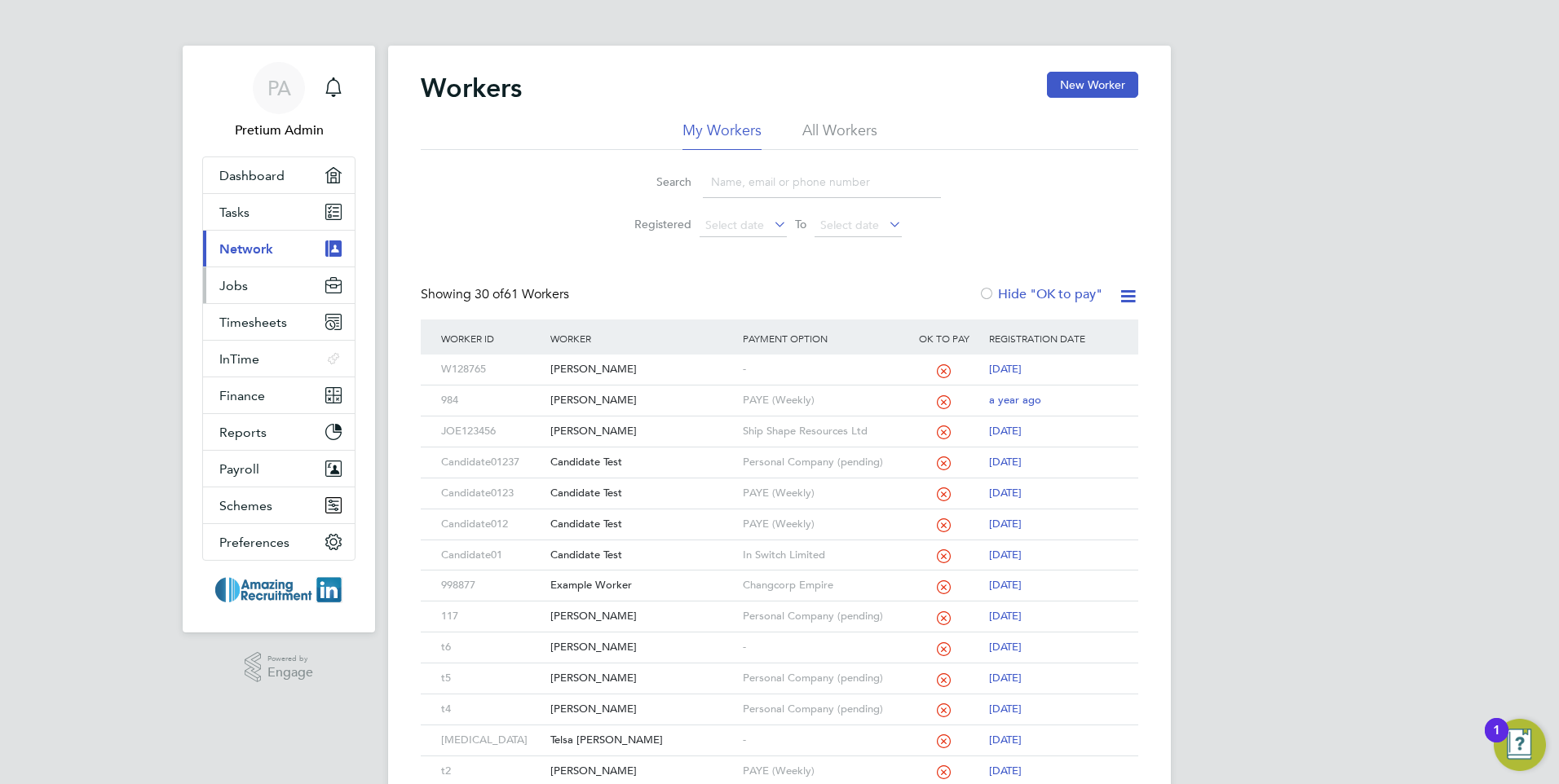
click at [275, 289] on button "Jobs" at bounding box center [279, 285] width 152 height 36
